Goal: Task Accomplishment & Management: Complete application form

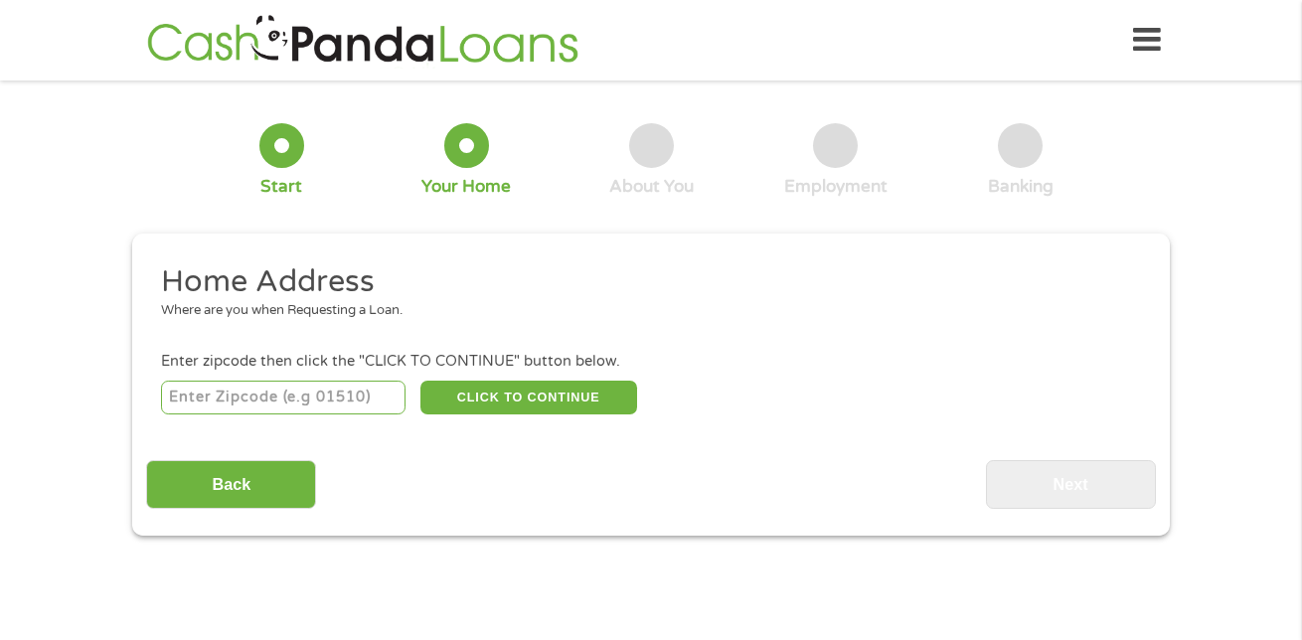
click at [305, 382] on input "number" at bounding box center [283, 398] width 245 height 34
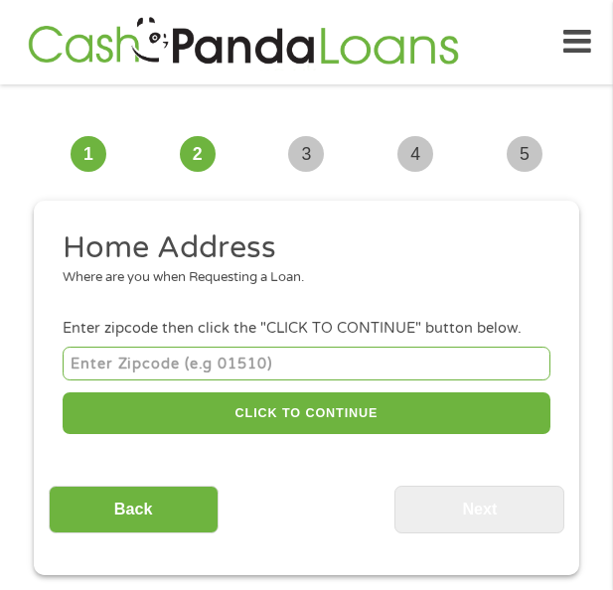
click at [164, 348] on input "number" at bounding box center [307, 363] width 488 height 33
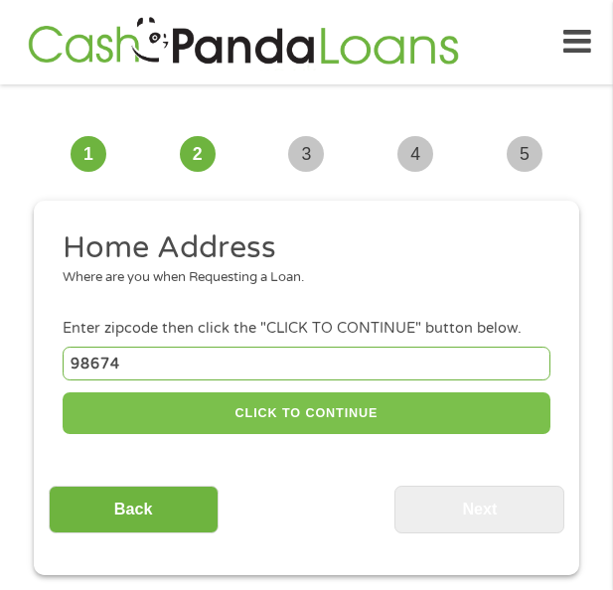
type input "98674"
click at [376, 400] on button "CLICK TO CONTINUE" at bounding box center [307, 414] width 488 height 43
type input "98674"
type input "Woodland"
select select "[US_STATE]"
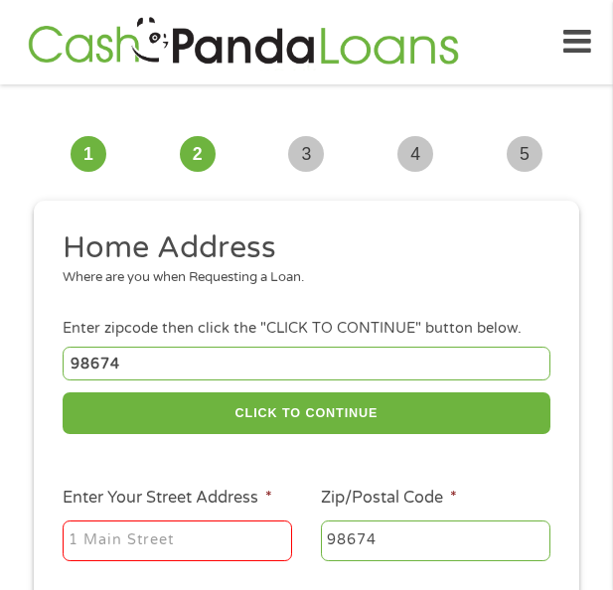
click at [139, 538] on input "Enter Your Street Address *" at bounding box center [178, 542] width 230 height 42
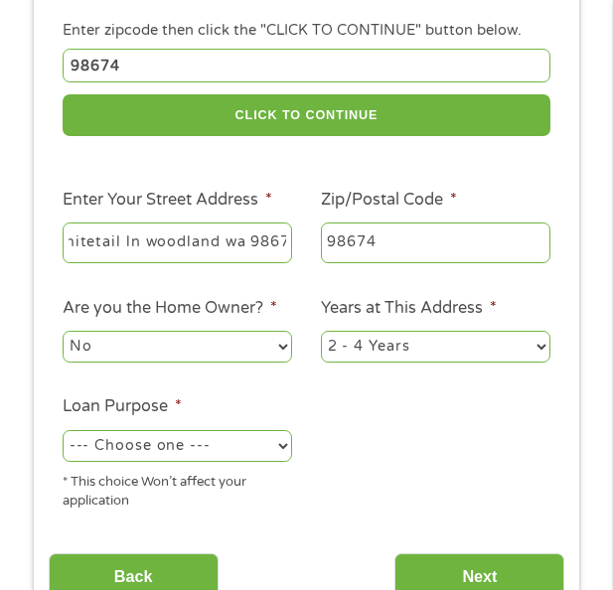
scroll to position [0, 77]
type input "1960 whitetail ln woodland wa 98674"
click at [412, 269] on ul "Home Address Where are you when Requesting a Loan. Enter zipcode then click the…" at bounding box center [307, 227] width 517 height 595
click at [173, 343] on select "No Yes" at bounding box center [178, 347] width 230 height 32
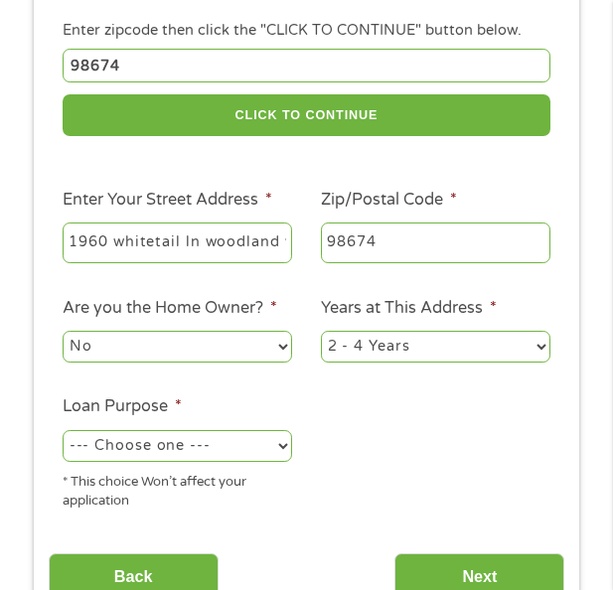
select select "yes"
click at [63, 331] on select "No Yes" at bounding box center [178, 347] width 230 height 32
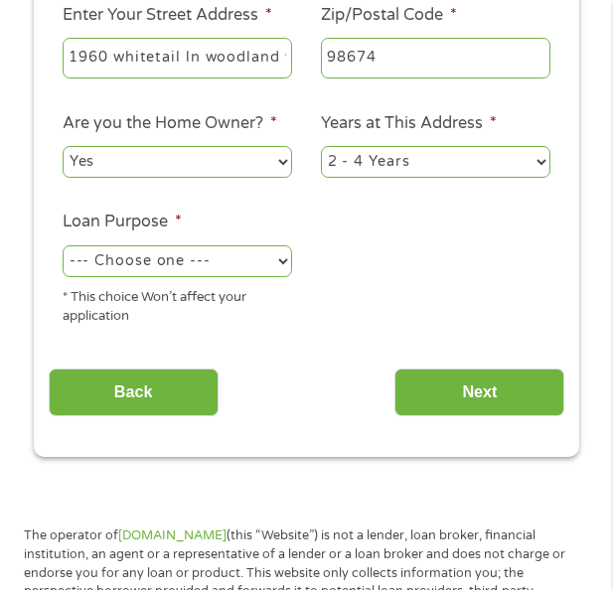
scroll to position [497, 0]
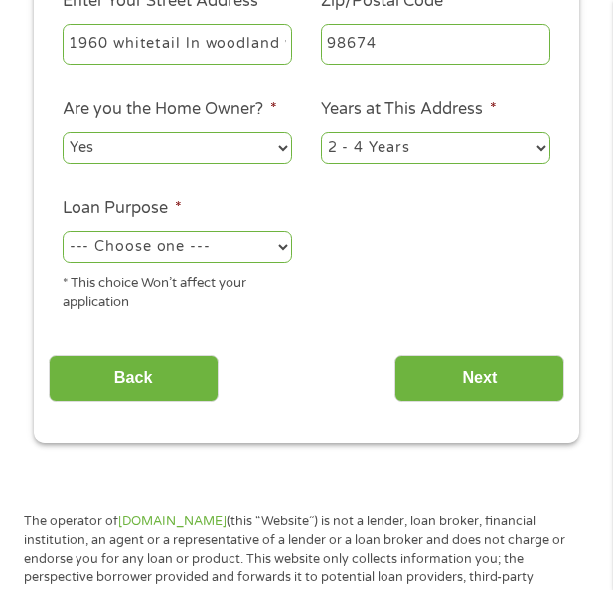
click at [358, 138] on select "1 Year or less 1 - 2 Years 2 - 4 Years Over 4 Years" at bounding box center [436, 148] width 230 height 32
select select "60months"
click at [321, 132] on select "1 Year or less 1 - 2 Years 2 - 4 Years Over 4 Years" at bounding box center [436, 148] width 230 height 32
click at [175, 251] on select "--- Choose one --- Pay Bills Debt Consolidation Home Improvement Major Purchase…" at bounding box center [178, 248] width 230 height 32
select select "other"
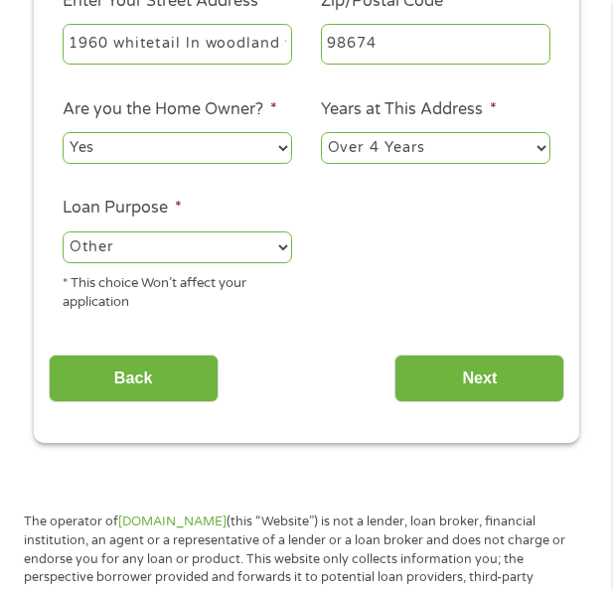
click at [63, 232] on select "--- Choose one --- Pay Bills Debt Consolidation Home Improvement Major Purchase…" at bounding box center [178, 248] width 230 height 32
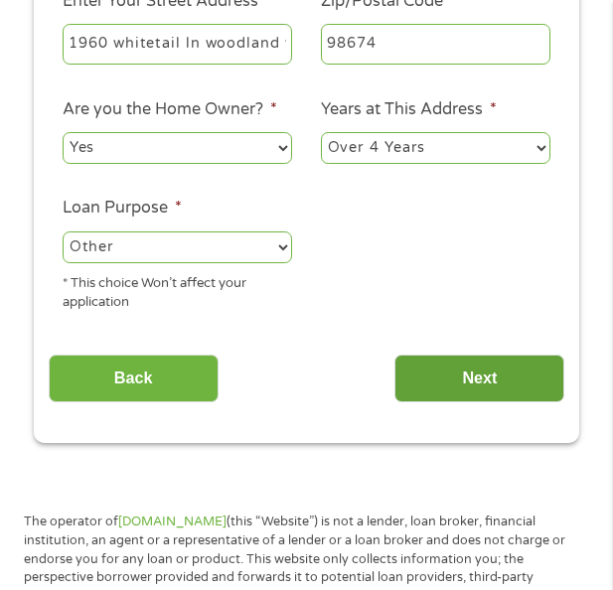
click at [478, 380] on input "Next" at bounding box center [480, 379] width 170 height 49
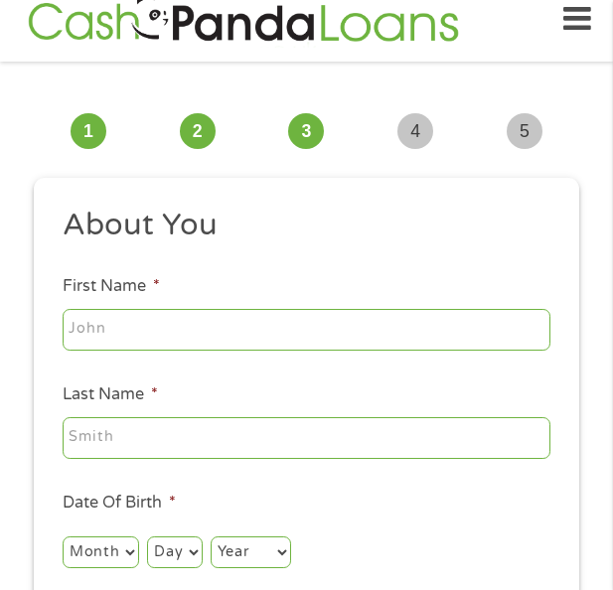
scroll to position [15, 0]
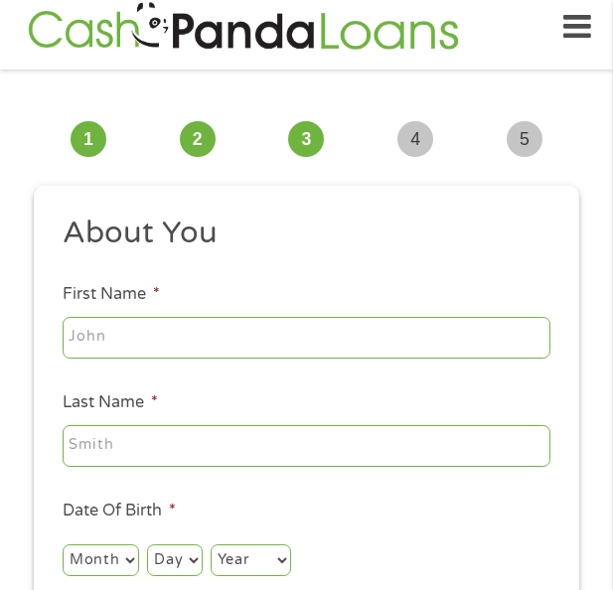
click at [271, 345] on input "First Name *" at bounding box center [307, 338] width 488 height 42
type input "chynelle"
click at [197, 451] on input "Last Name *" at bounding box center [307, 446] width 488 height 42
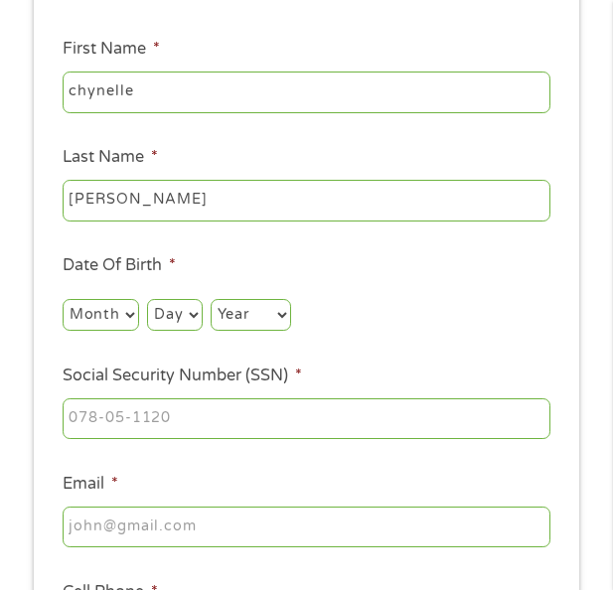
scroll to position [313, 0]
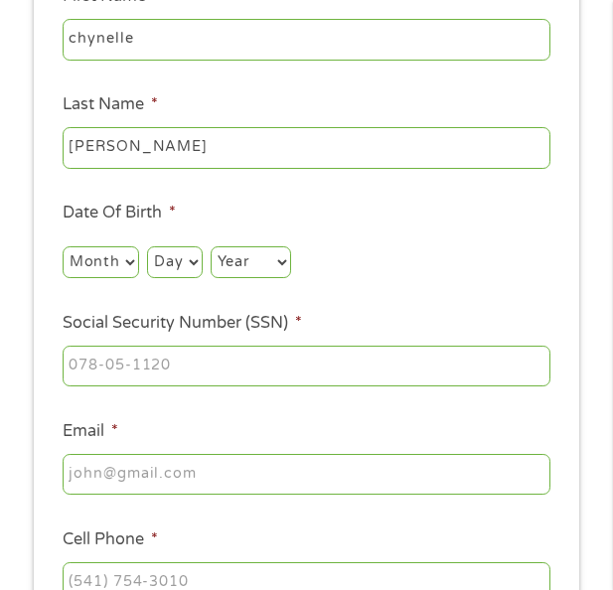
type input "[PERSON_NAME]"
click at [120, 258] on select "Month 1 2 3 4 5 6 7 8 9 10 11 12" at bounding box center [101, 262] width 77 height 32
select select "11"
click at [63, 246] on select "Month 1 2 3 4 5 6 7 8 9 10 11 12" at bounding box center [101, 262] width 77 height 32
click at [186, 278] on select "Day 1 2 3 4 5 6 7 8 9 10 11 12 13 14 15 16 17 18 19 20 21 22 23 24 25 26 27 28 …" at bounding box center [174, 262] width 55 height 32
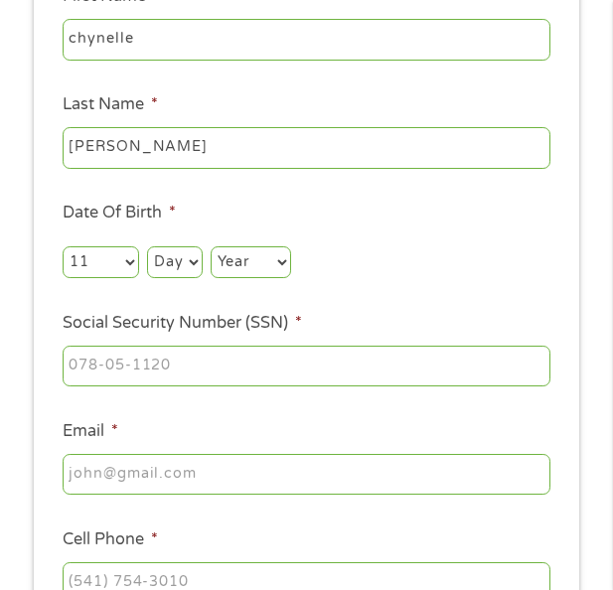
select select "17"
click at [147, 246] on select "Day 1 2 3 4 5 6 7 8 9 10 11 12 13 14 15 16 17 18 19 20 21 22 23 24 25 26 27 28 …" at bounding box center [174, 262] width 55 height 32
click at [253, 261] on select "Year [DATE] 2006 2005 2004 2003 2002 2001 2000 1999 1998 1997 1996 1995 1994 19…" at bounding box center [251, 262] width 80 height 32
select select "1986"
click at [211, 246] on select "Year [DATE] 2006 2005 2004 2003 2002 2001 2000 1999 1998 1997 1996 1995 1994 19…" at bounding box center [251, 262] width 80 height 32
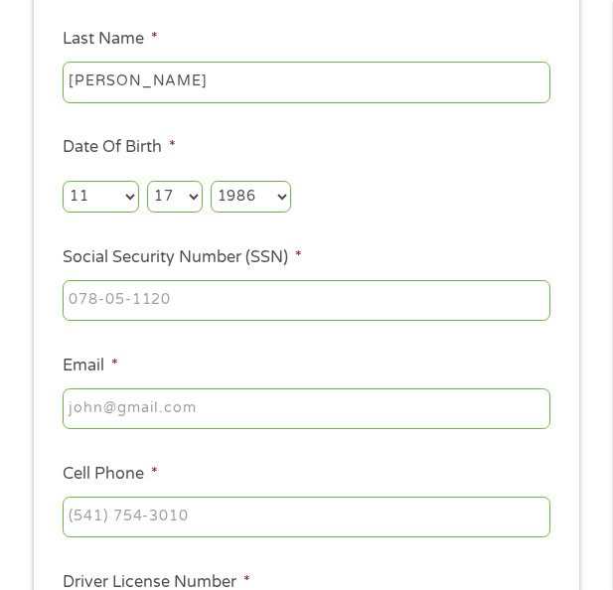
scroll to position [412, 0]
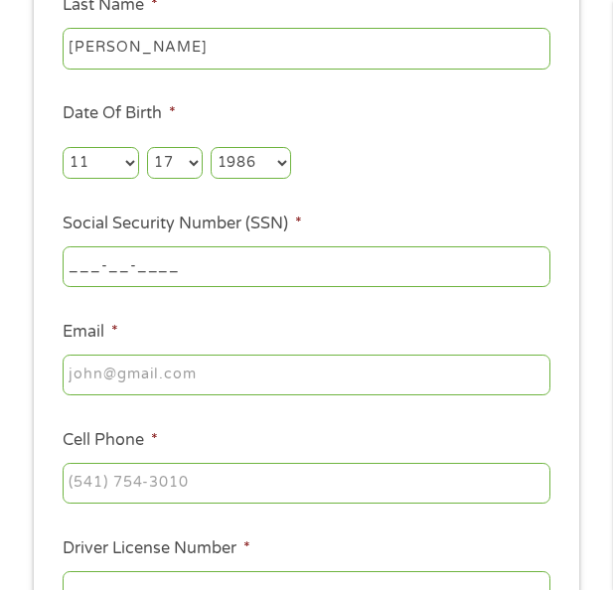
click at [99, 262] on input "___-__-____" at bounding box center [307, 267] width 488 height 42
type input "576-59-2387"
click at [168, 359] on input "Email *" at bounding box center [307, 376] width 488 height 42
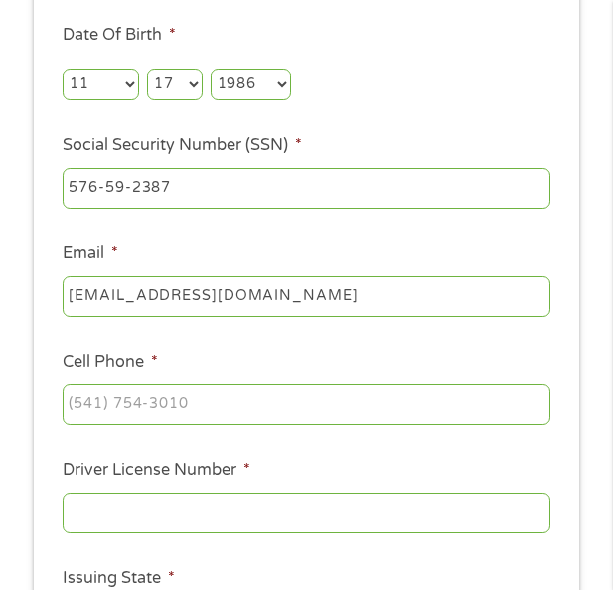
scroll to position [512, 0]
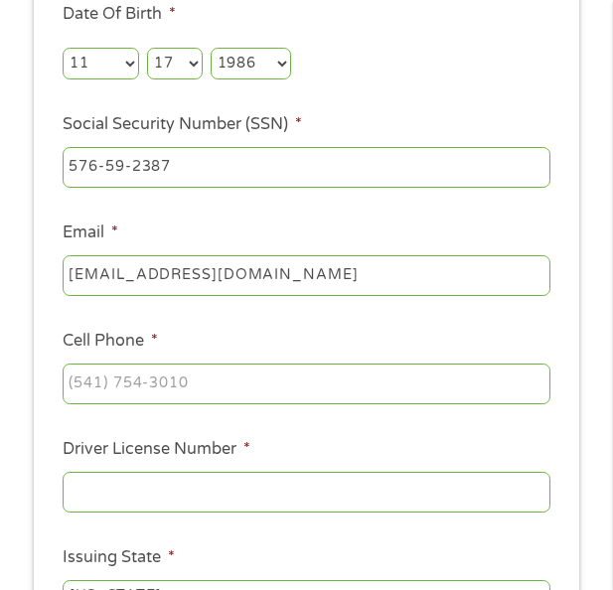
type input "[EMAIL_ADDRESS][DOMAIN_NAME]"
click at [154, 375] on input "(___) ___-____" at bounding box center [307, 385] width 488 height 42
type input "[PHONE_NUMBER]"
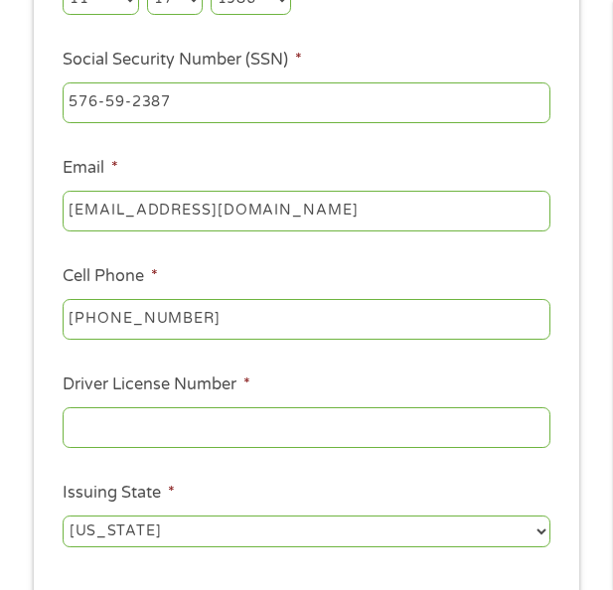
scroll to position [611, 0]
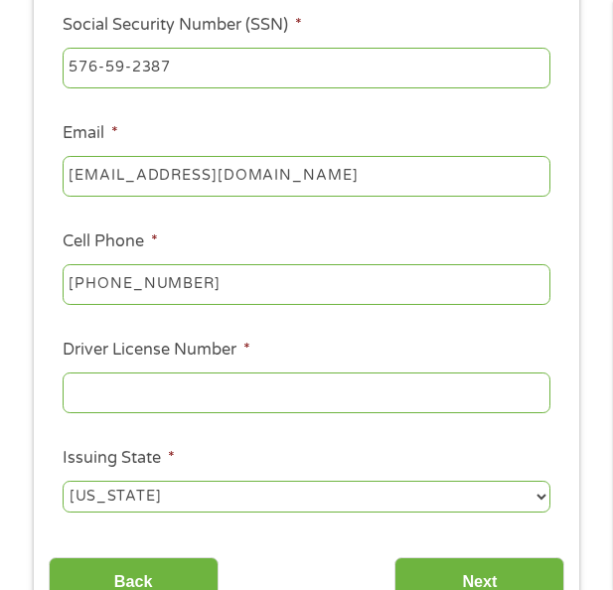
click at [155, 379] on input "Driver License Number *" at bounding box center [307, 394] width 488 height 42
type input "smithj481kp"
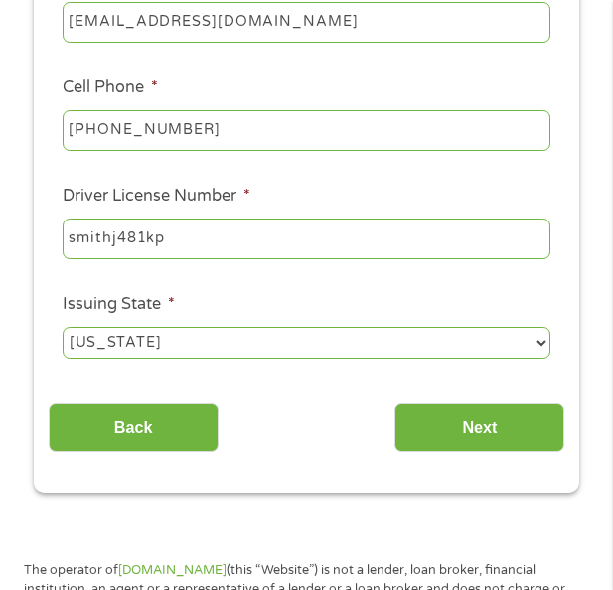
scroll to position [810, 0]
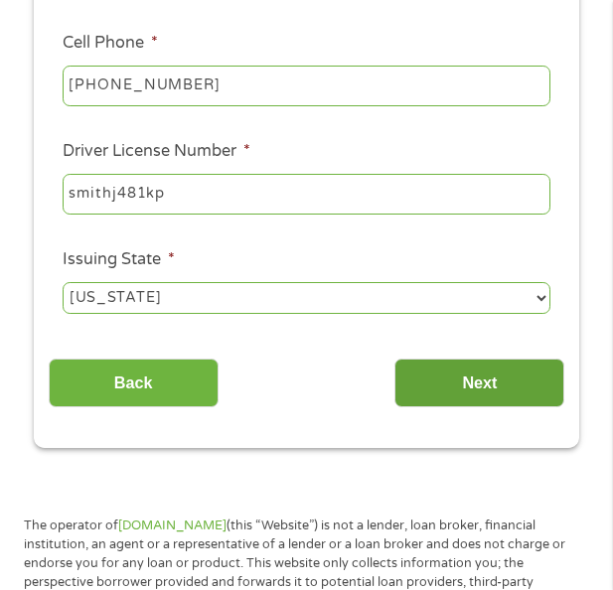
click at [429, 374] on input "Next" at bounding box center [480, 383] width 170 height 49
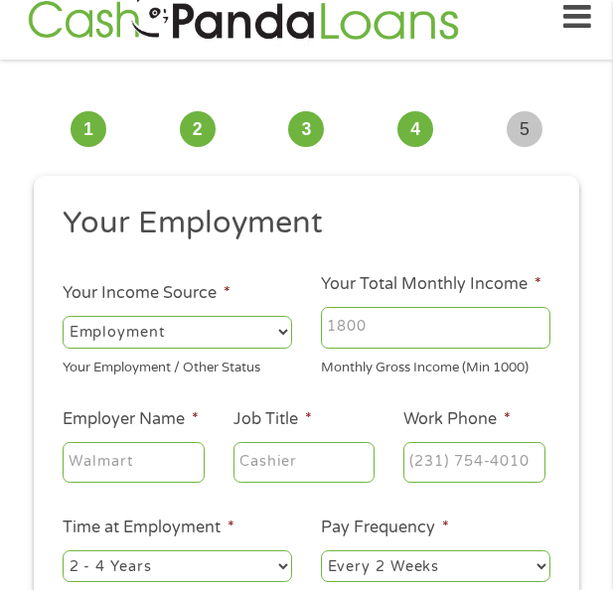
scroll to position [15, 0]
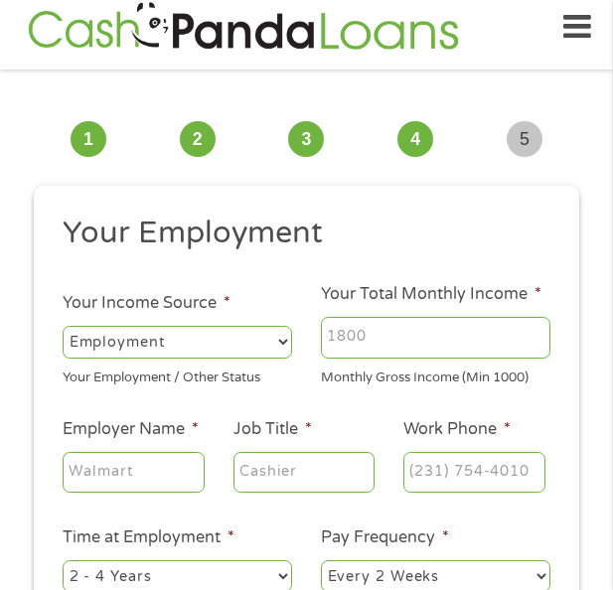
click at [383, 349] on input "Your Total Monthly Income *" at bounding box center [436, 338] width 230 height 42
type input "4600"
click at [133, 474] on input "Employer Name *" at bounding box center [134, 473] width 142 height 42
type input "cowlitz county guidance associates"
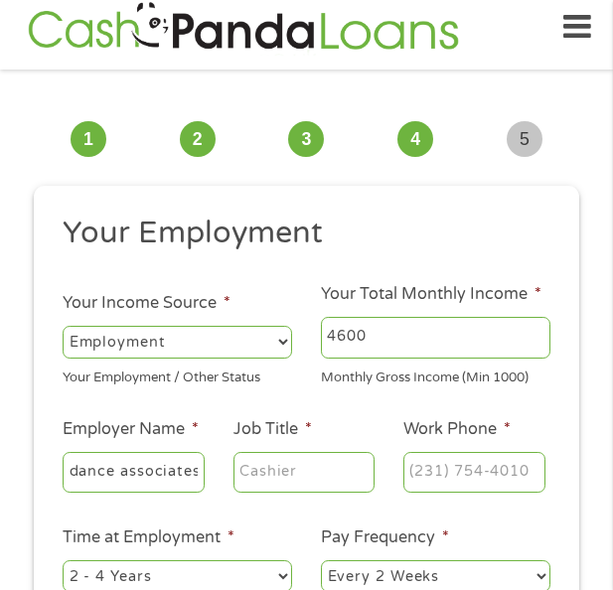
scroll to position [0, 0]
click at [332, 490] on input "Job Title *" at bounding box center [305, 473] width 142 height 42
type input "therapist"
click at [438, 473] on input "(___) ___-____" at bounding box center [474, 473] width 142 height 42
type input "[PHONE_NUMBER]"
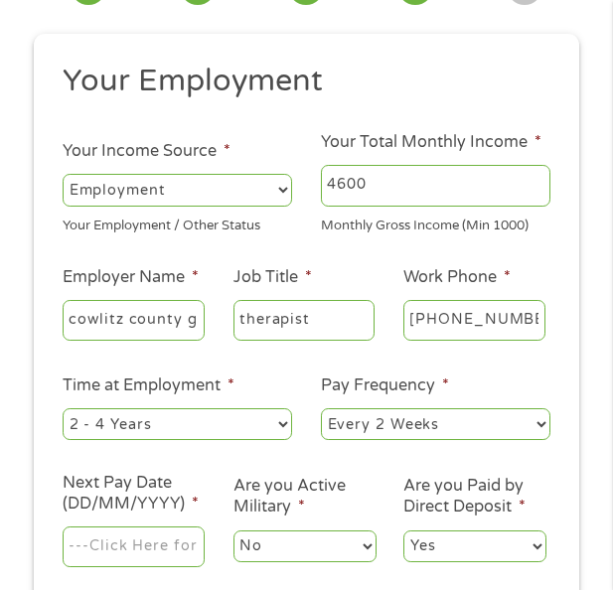
scroll to position [214, 0]
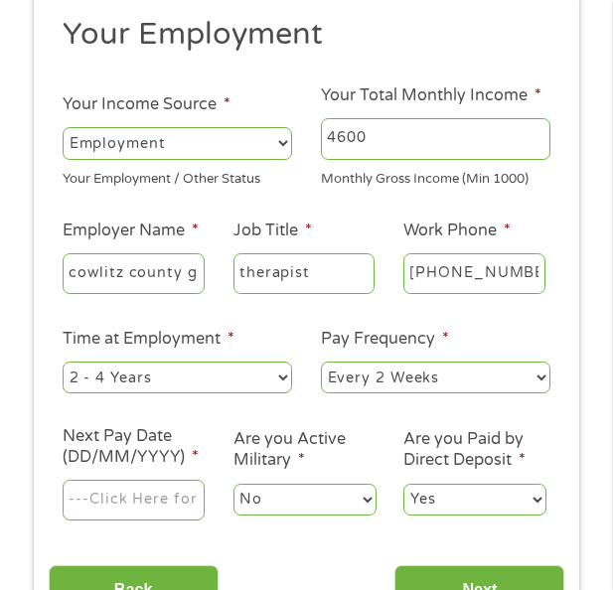
click at [97, 394] on select "--- Choose one --- 1 Year or less 1 - 2 Years 2 - 4 Years Over 4 Years" at bounding box center [178, 378] width 230 height 32
select select "60months"
click at [63, 362] on select "--- Choose one --- 1 Year or less 1 - 2 Years 2 - 4 Years Over 4 Years" at bounding box center [178, 378] width 230 height 32
click at [384, 373] on select "--- Choose one --- Every 2 Weeks Every Week Monthly Semi-Monthly" at bounding box center [436, 378] width 230 height 32
click at [321, 362] on select "--- Choose one --- Every 2 Weeks Every Week Monthly Semi-Monthly" at bounding box center [436, 378] width 230 height 32
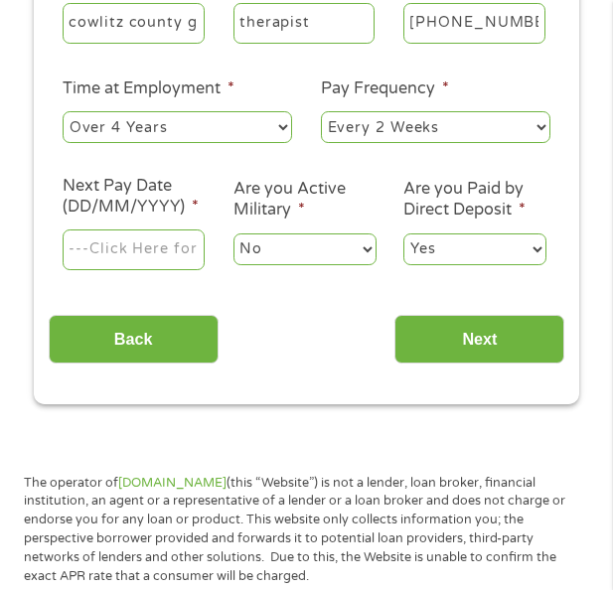
scroll to position [512, 0]
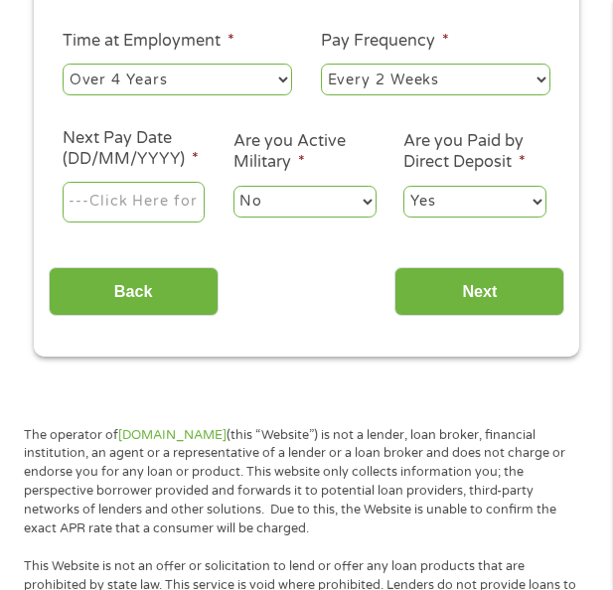
click at [163, 200] on input "Next Pay Date (DD/MM/YYYY) *" at bounding box center [134, 203] width 142 height 42
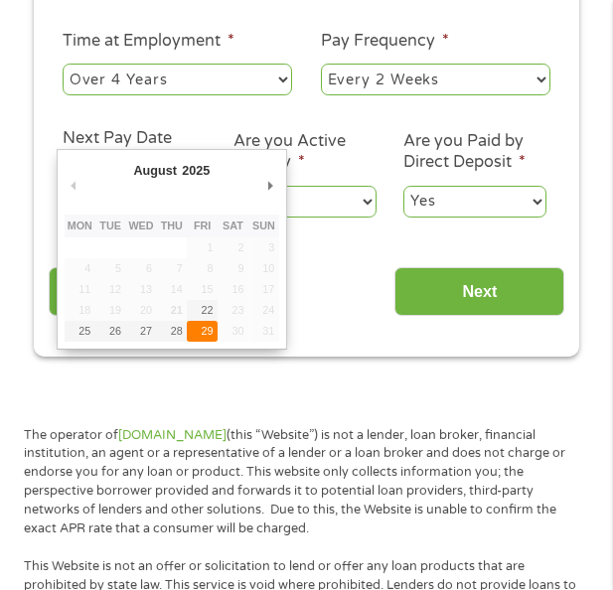
type input "[DATE]"
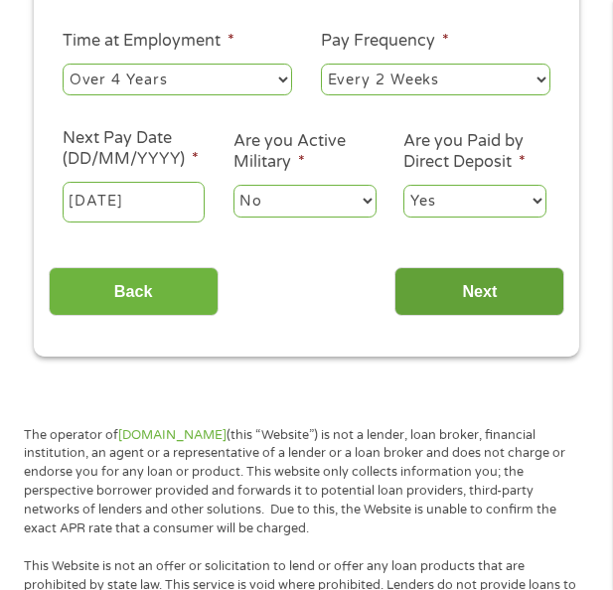
click at [450, 295] on input "Next" at bounding box center [480, 291] width 170 height 49
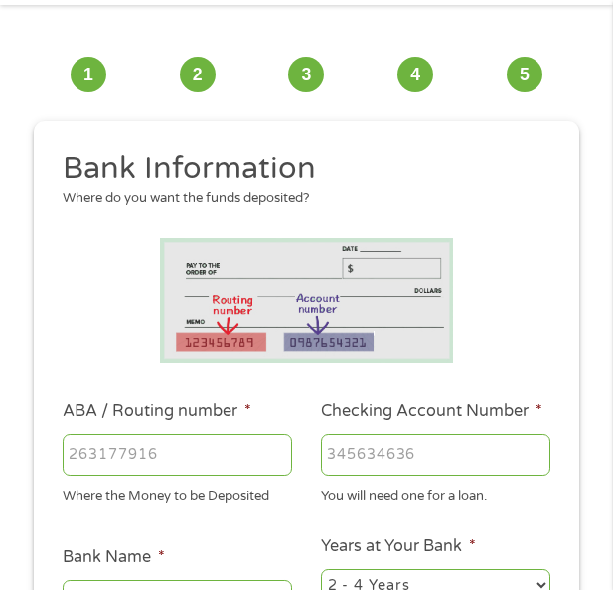
scroll to position [114, 0]
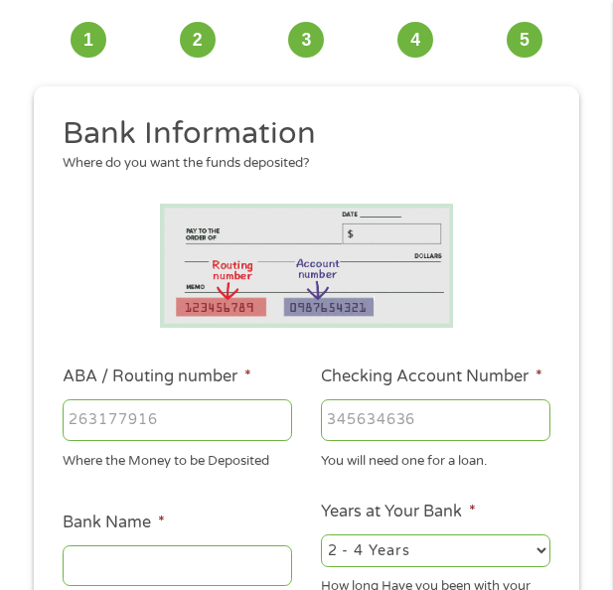
click at [138, 411] on input "ABA / Routing number *" at bounding box center [178, 421] width 230 height 42
type input "267084199"
type input "PNC BANK NA"
type input "267084199"
click at [416, 403] on input "Checking Account Number *" at bounding box center [436, 421] width 230 height 42
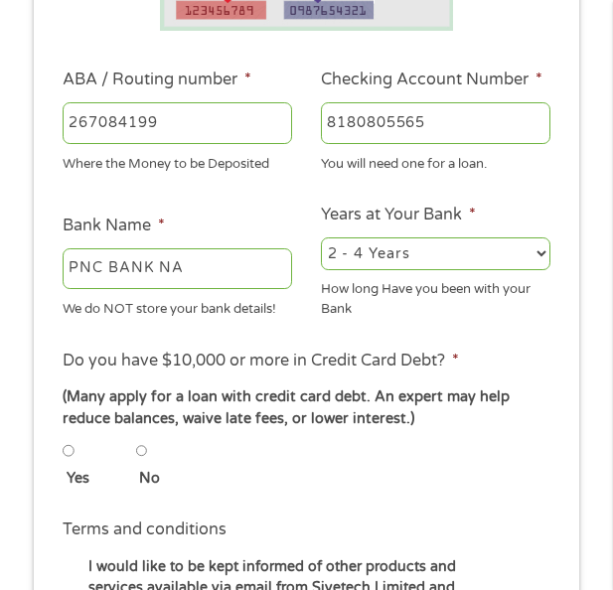
scroll to position [412, 0]
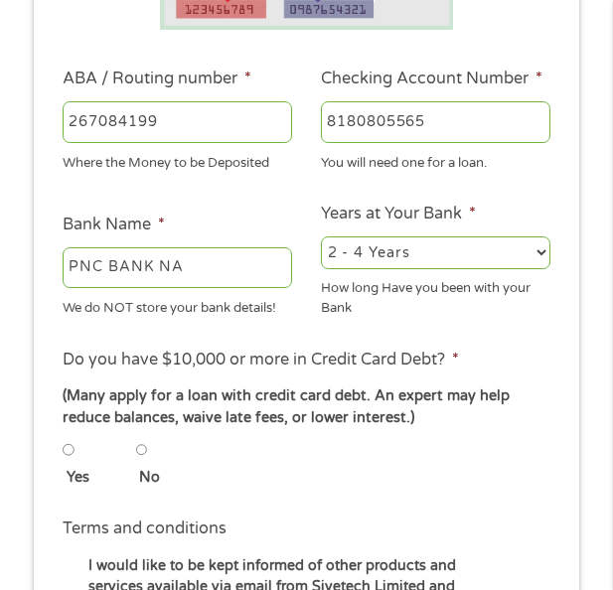
type input "8180805565"
click at [469, 261] on select "2 - 4 Years 6 - 12 Months 1 - 2 Years Over 4 Years" at bounding box center [436, 253] width 230 height 32
select select "24months"
click at [321, 245] on select "2 - 4 Years 6 - 12 Months 1 - 2 Years Over 4 Years" at bounding box center [436, 253] width 230 height 32
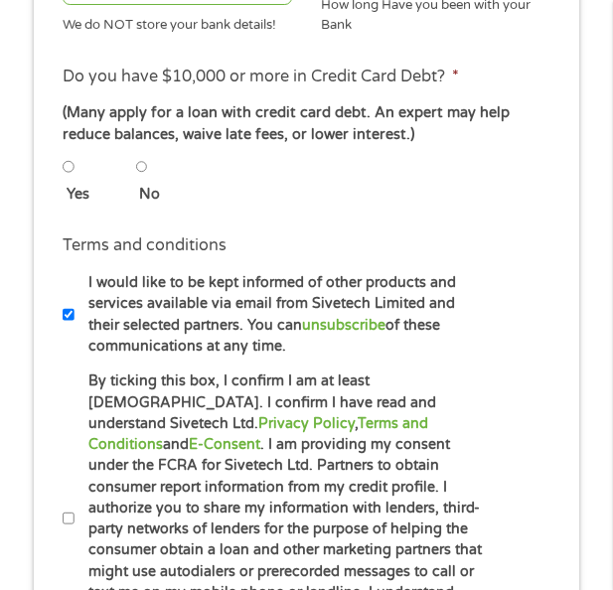
scroll to position [711, 0]
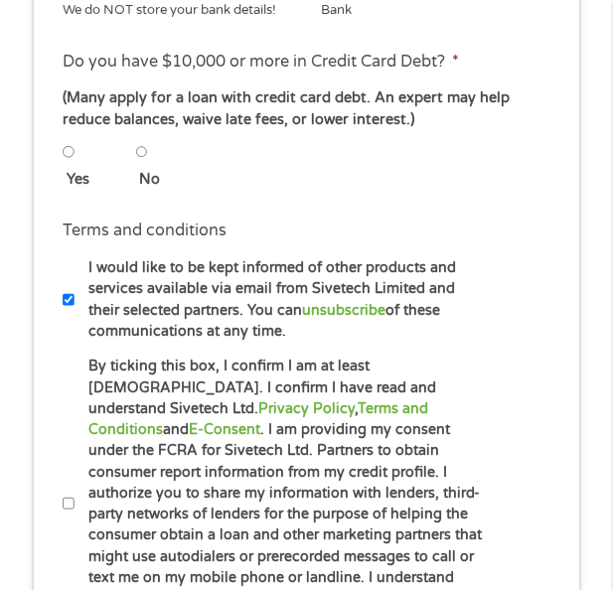
click at [143, 164] on input "No" at bounding box center [142, 152] width 12 height 24
radio input "true"
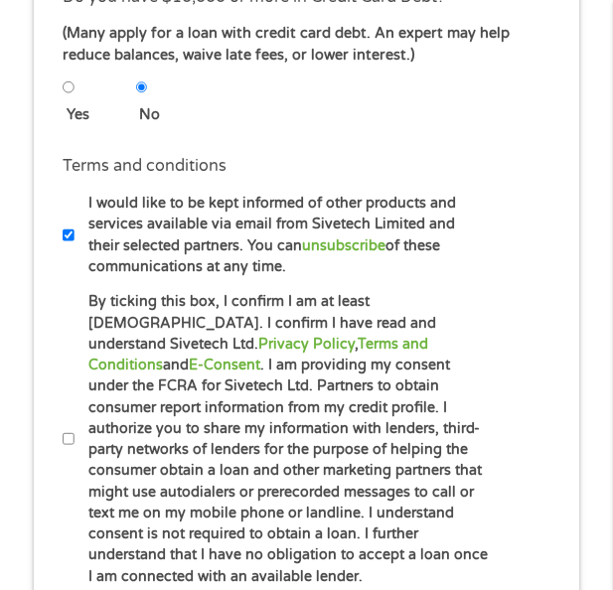
scroll to position [810, 0]
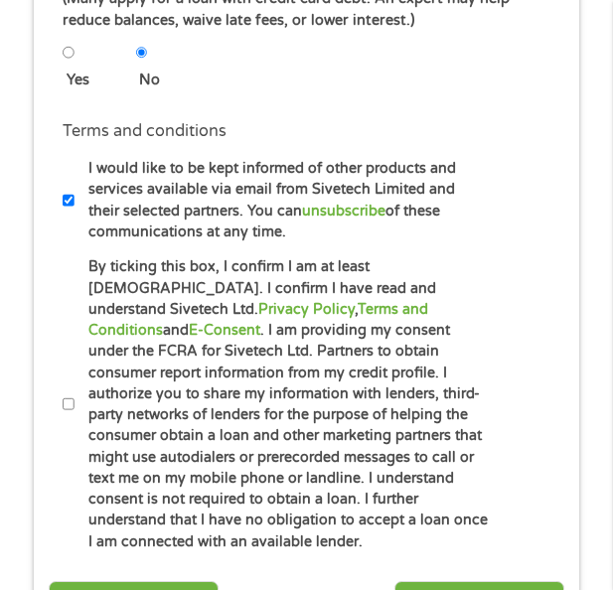
click at [70, 406] on input "By ticking this box, I confirm I am at least [DEMOGRAPHIC_DATA]. I confirm I ha…" at bounding box center [69, 405] width 12 height 24
checkbox input "true"
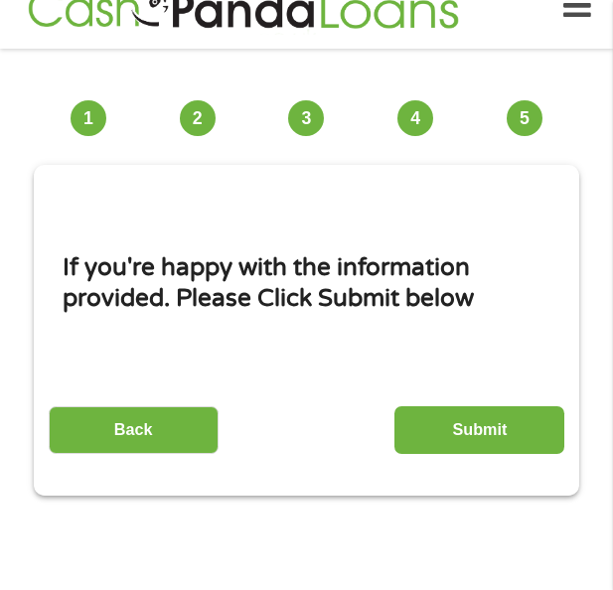
scroll to position [15, 0]
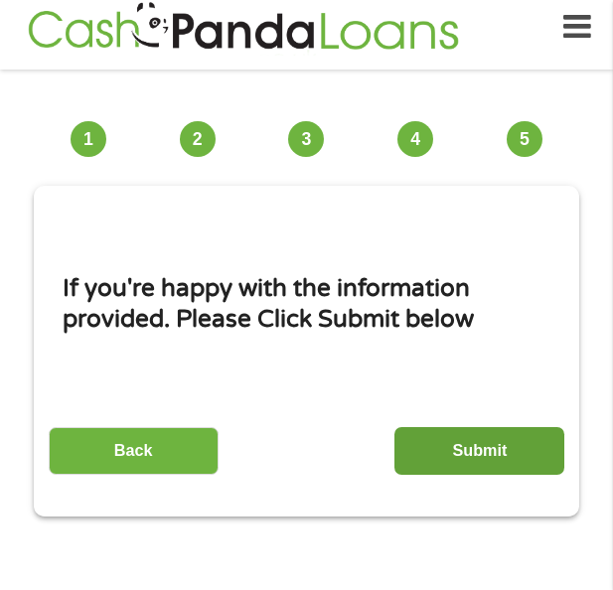
click at [468, 429] on input "Submit" at bounding box center [480, 451] width 170 height 49
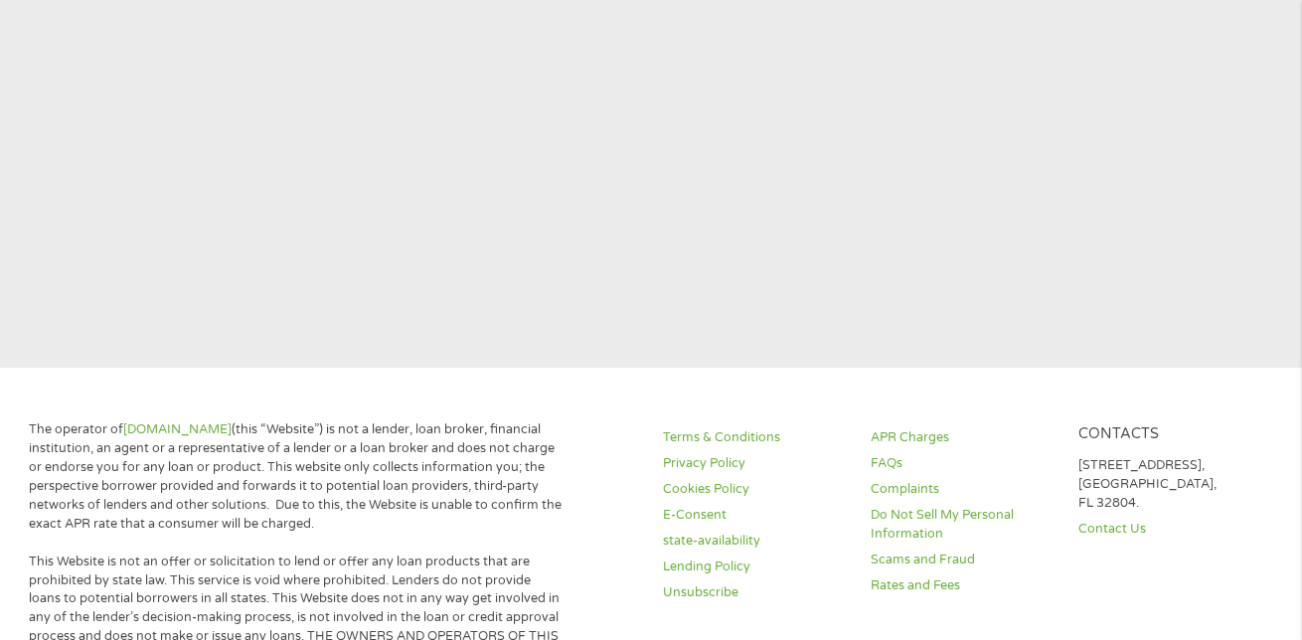
scroll to position [0, 0]
